Goal: Find specific page/section: Find specific page/section

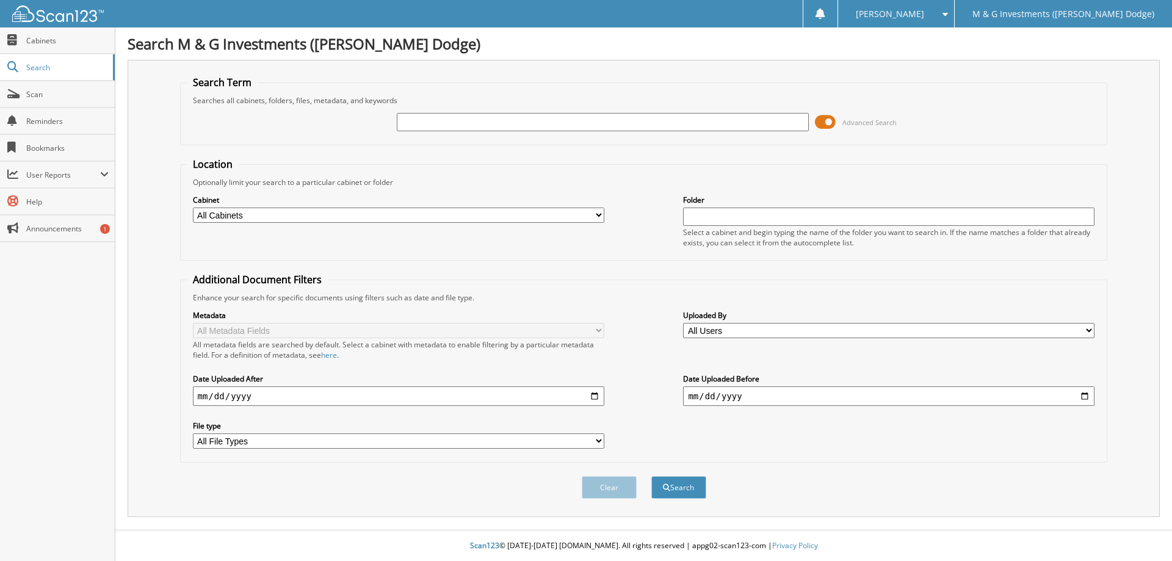
click at [600, 124] on input "text" at bounding box center [602, 122] width 411 height 18
type input "540473"
click at [651, 476] on button "Search" at bounding box center [678, 487] width 55 height 23
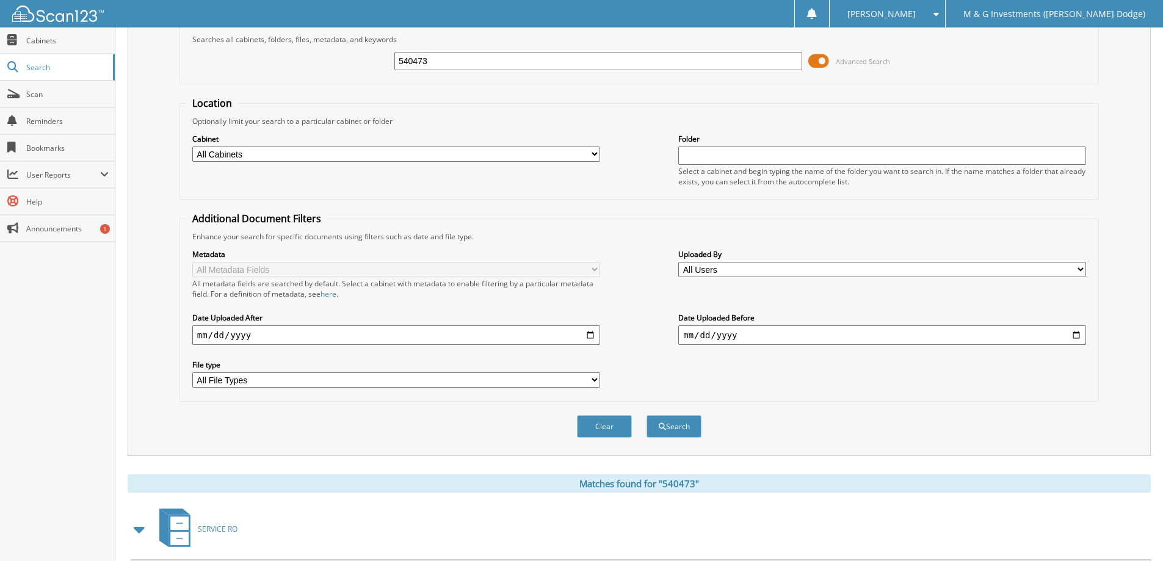
scroll to position [169, 0]
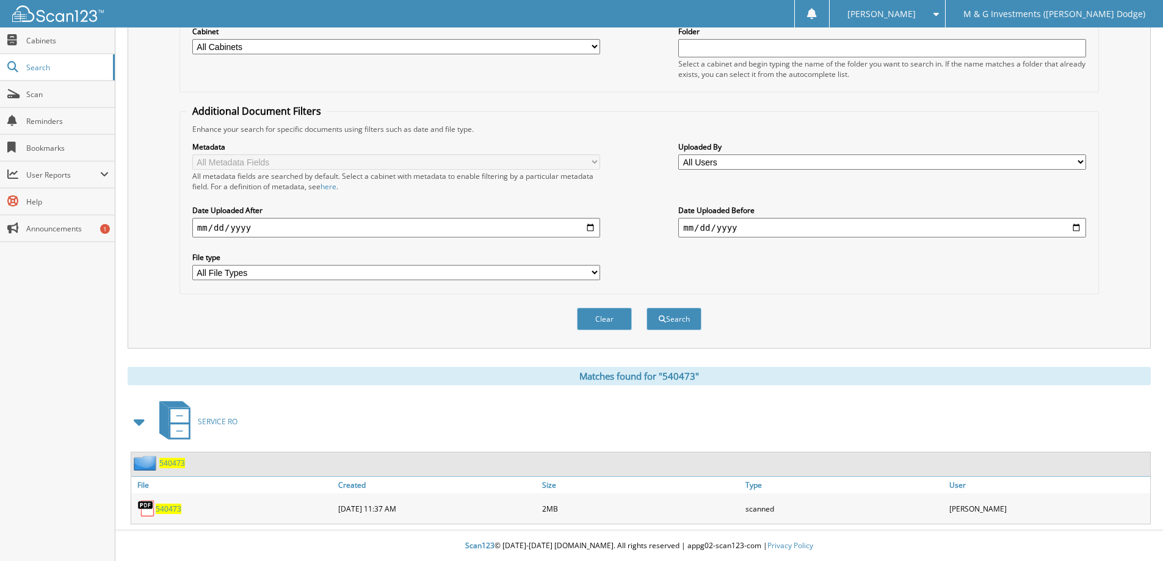
click at [172, 464] on span "540473" at bounding box center [172, 463] width 26 height 10
